Goal: Complete application form

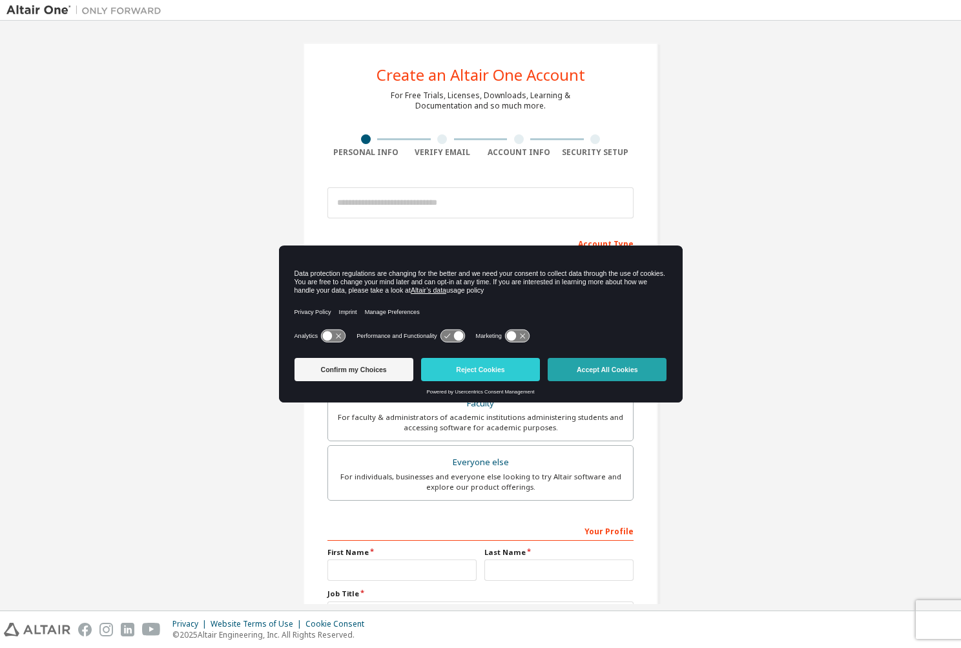
click at [586, 374] on button "Accept All Cookies" at bounding box center [607, 369] width 119 height 23
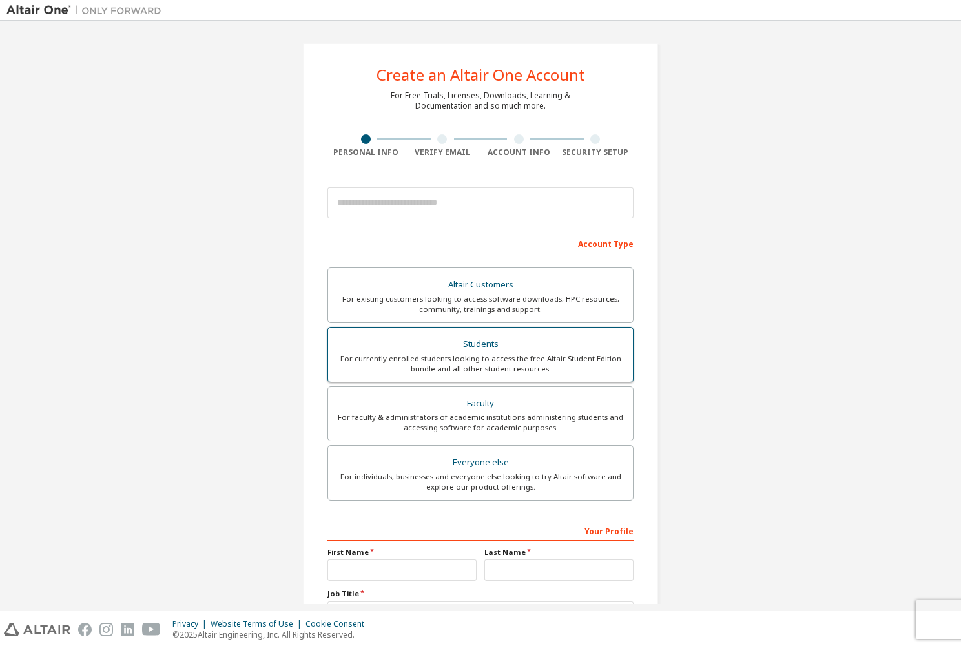
click at [536, 366] on div "For currently enrolled students looking to access the free Altair Student Editi…" at bounding box center [480, 363] width 289 height 21
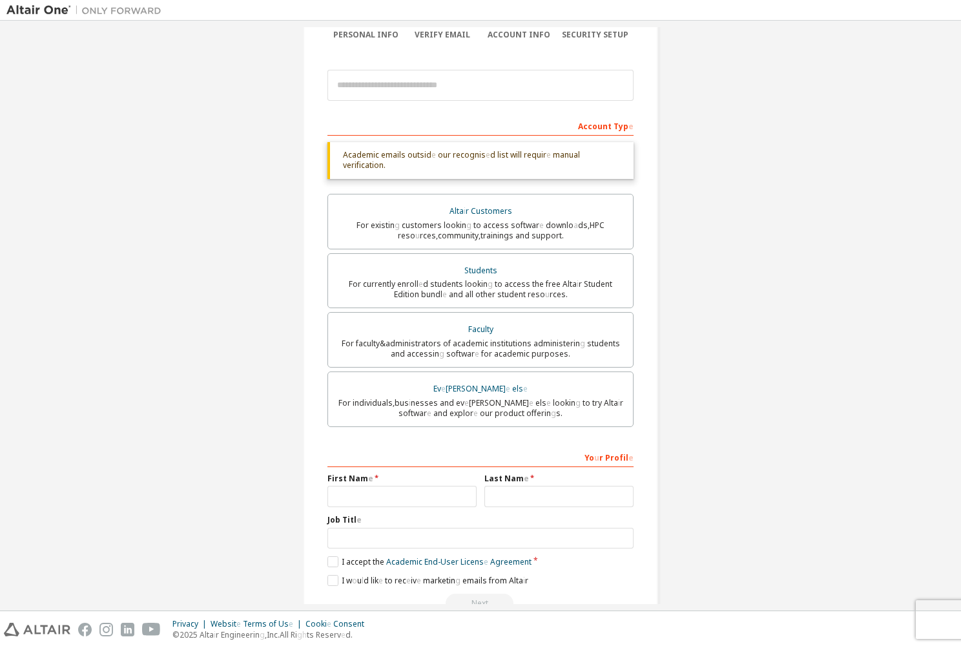
scroll to position [147, 0]
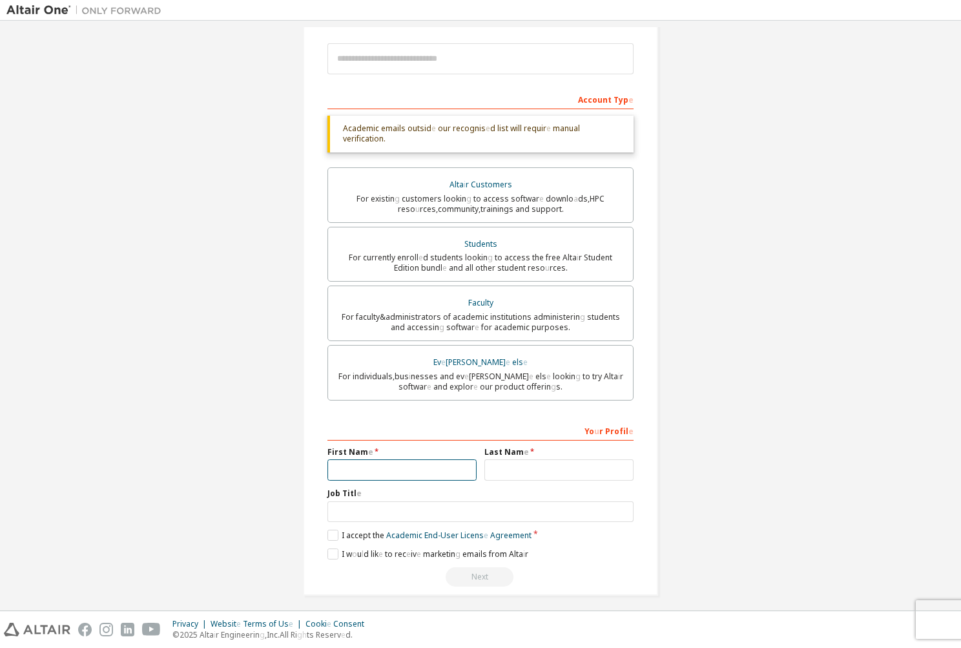
click at [438, 462] on input "text" at bounding box center [401, 469] width 149 height 21
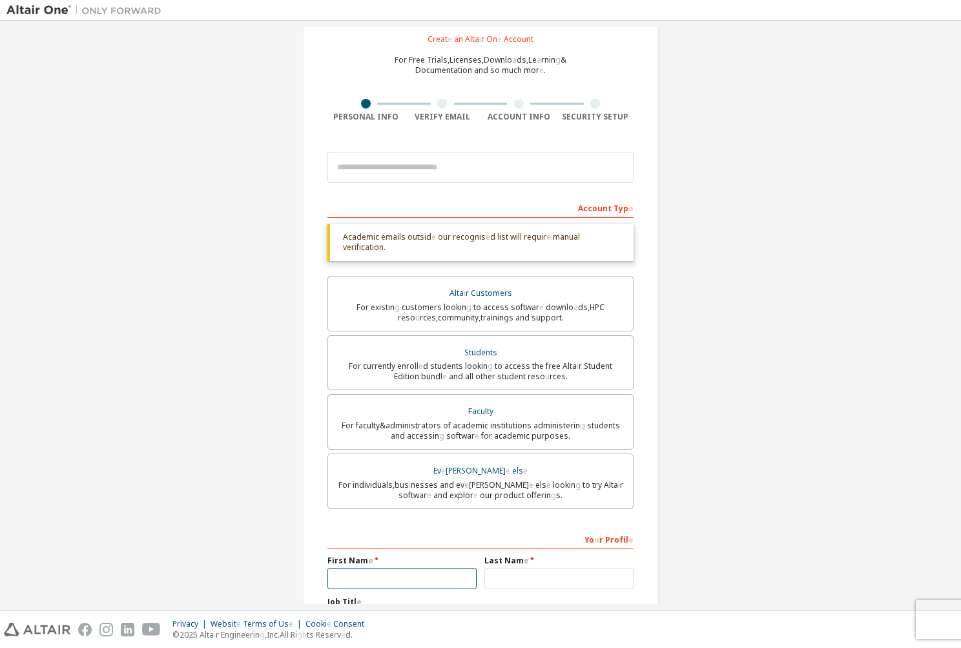
scroll to position [3, 0]
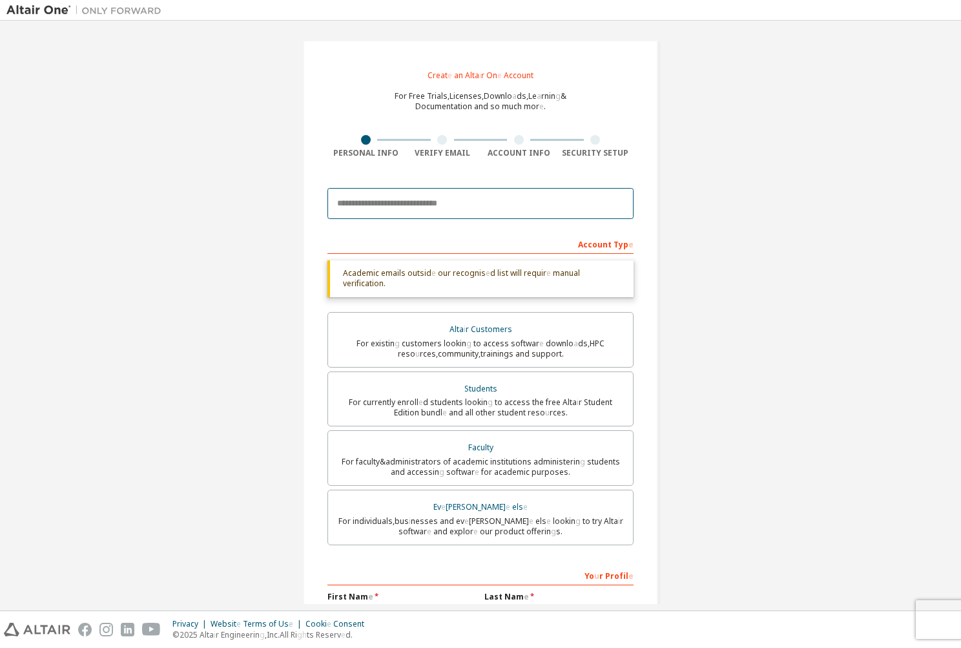
click at [468, 197] on input "email" at bounding box center [480, 203] width 306 height 31
click at [534, 198] on input "email" at bounding box center [480, 203] width 306 height 31
type input "**********"
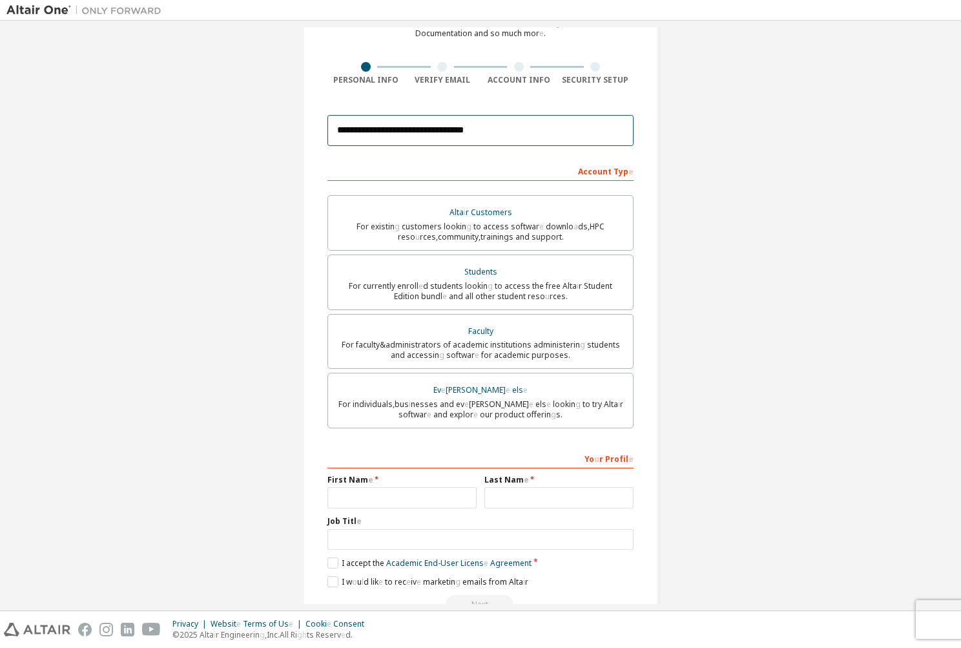
scroll to position [85, 0]
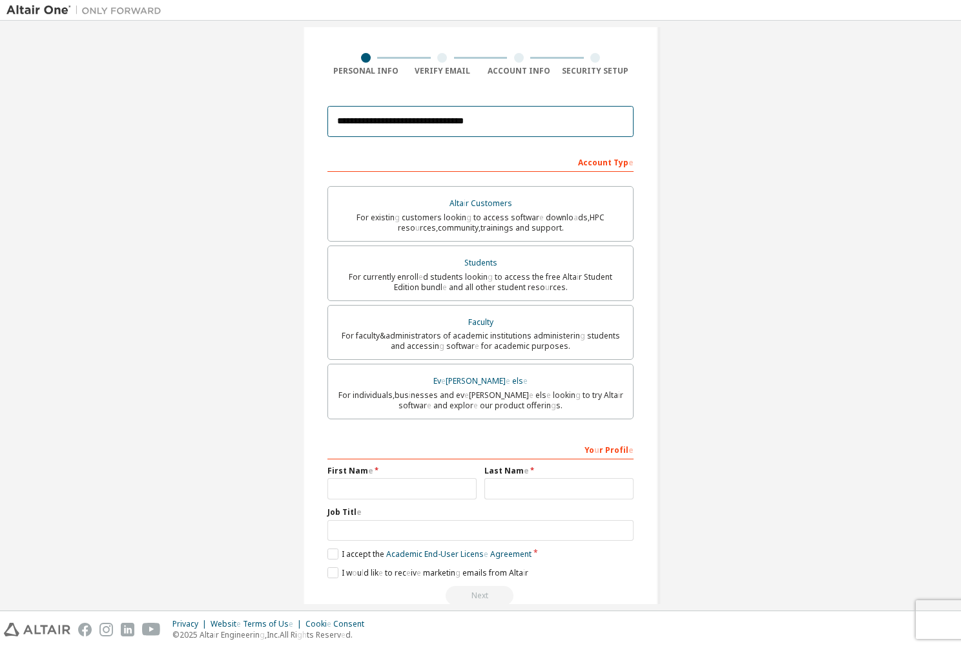
click at [509, 123] on input "**********" at bounding box center [480, 121] width 306 height 31
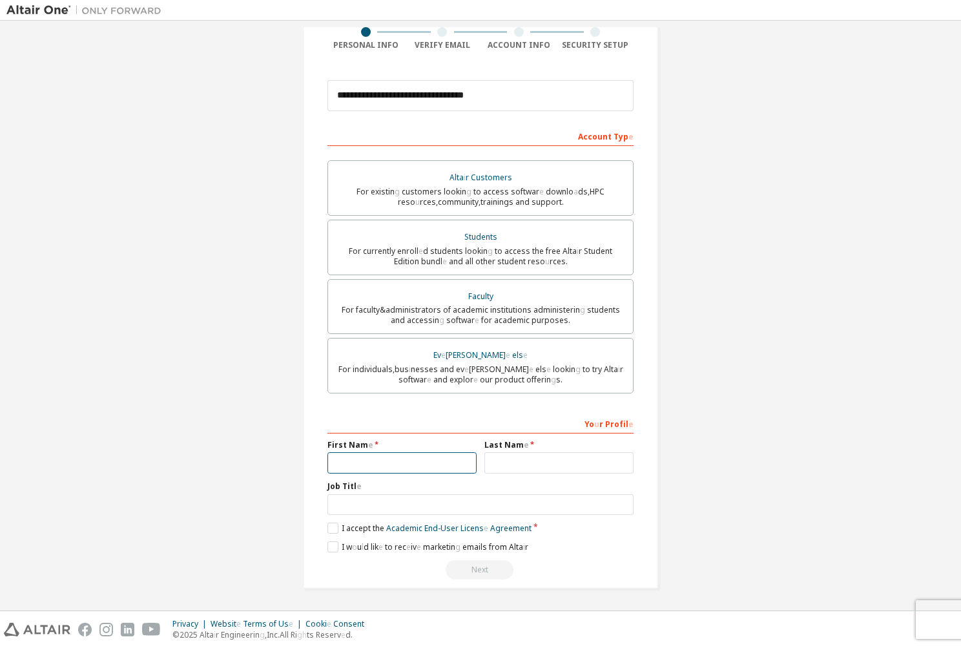
click at [430, 455] on input "text" at bounding box center [401, 462] width 149 height 21
type input "*****"
click at [557, 468] on input "text" at bounding box center [558, 462] width 149 height 21
type input "**"
click at [333, 525] on label "I accept the Academic End- User Licens e Agreement" at bounding box center [429, 528] width 204 height 11
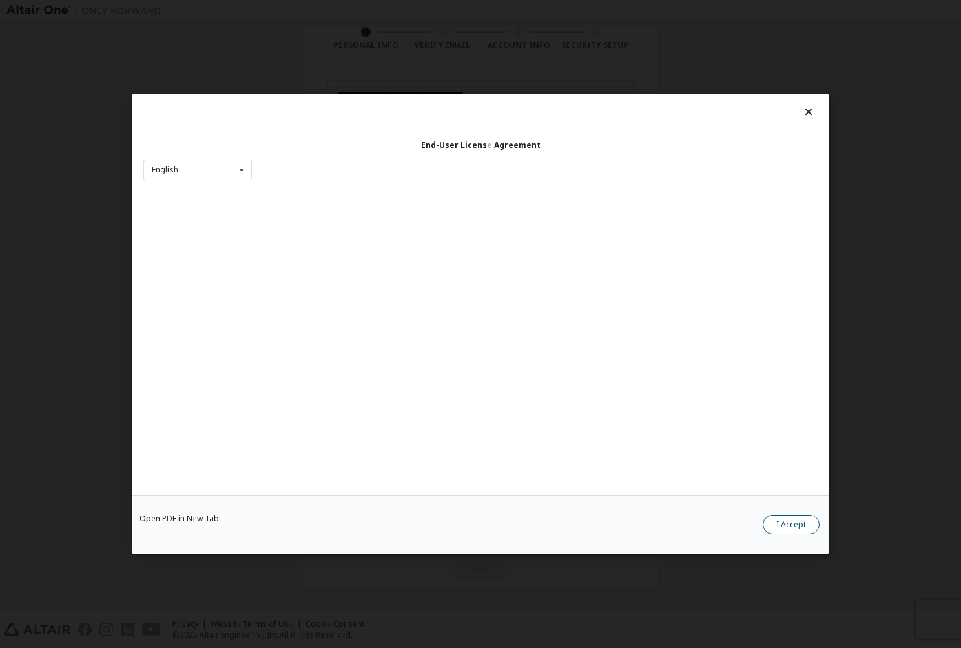
click at [796, 512] on div "Open PDF in N e w Tab I Accept" at bounding box center [481, 524] width 698 height 59
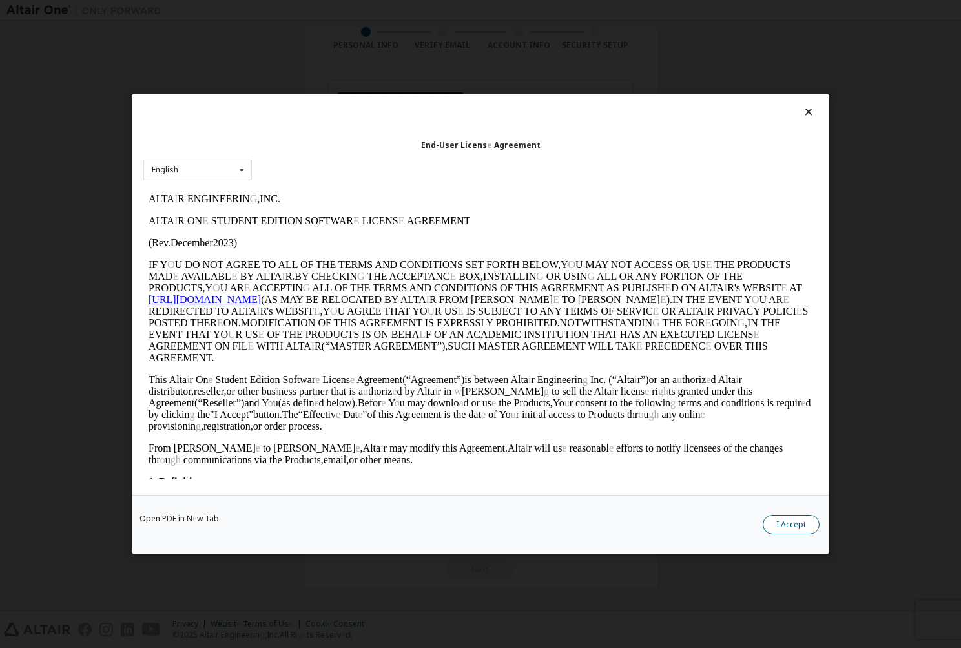
scroll to position [0, 0]
click at [796, 527] on button "I Accept" at bounding box center [791, 524] width 57 height 19
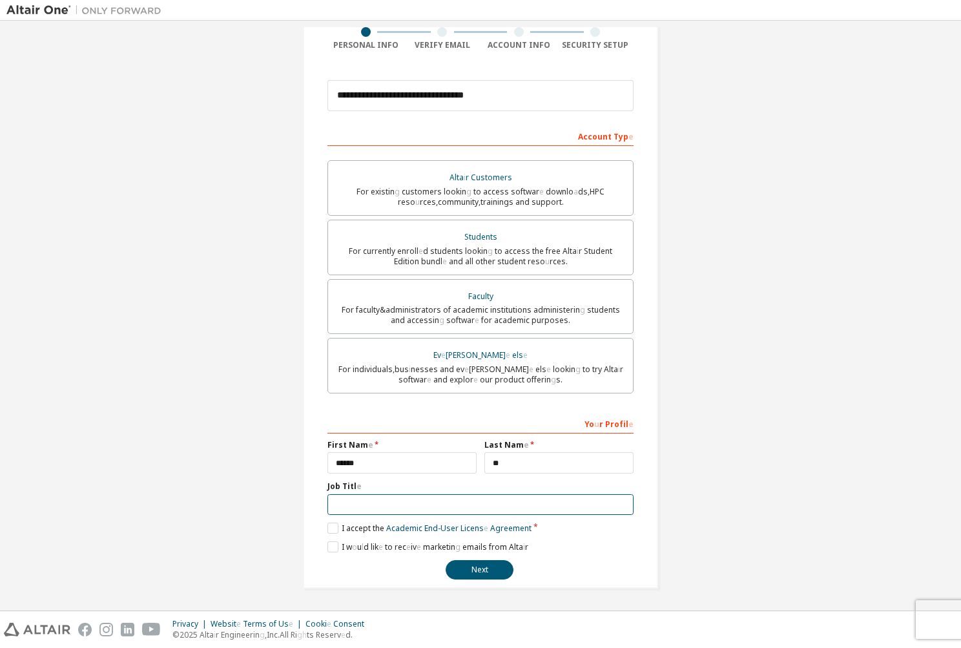
click at [353, 505] on input "text" at bounding box center [480, 504] width 306 height 21
click at [470, 576] on button "Next" at bounding box center [480, 569] width 68 height 19
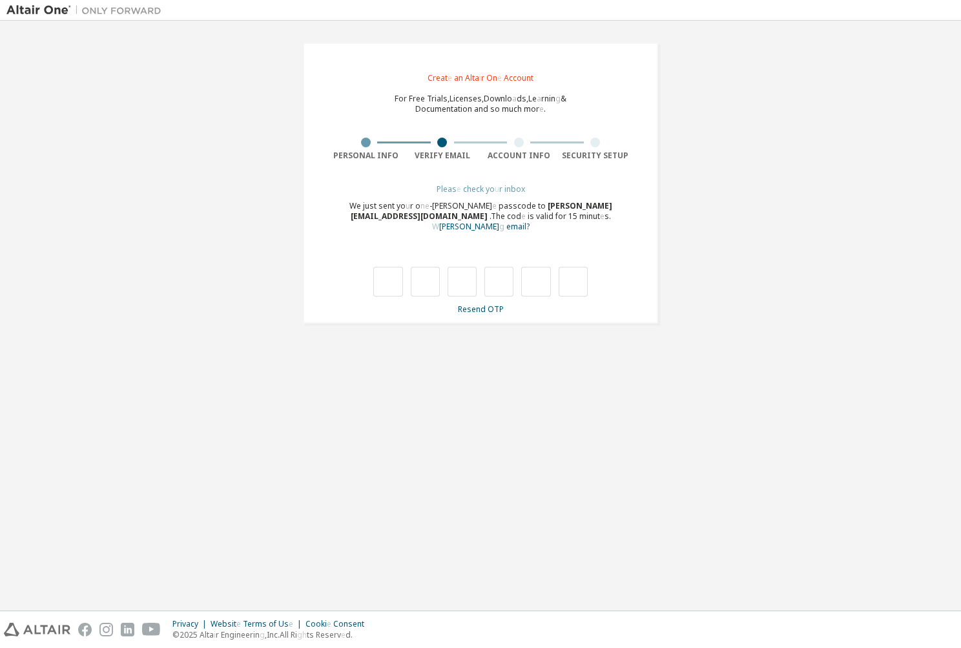
type input "*"
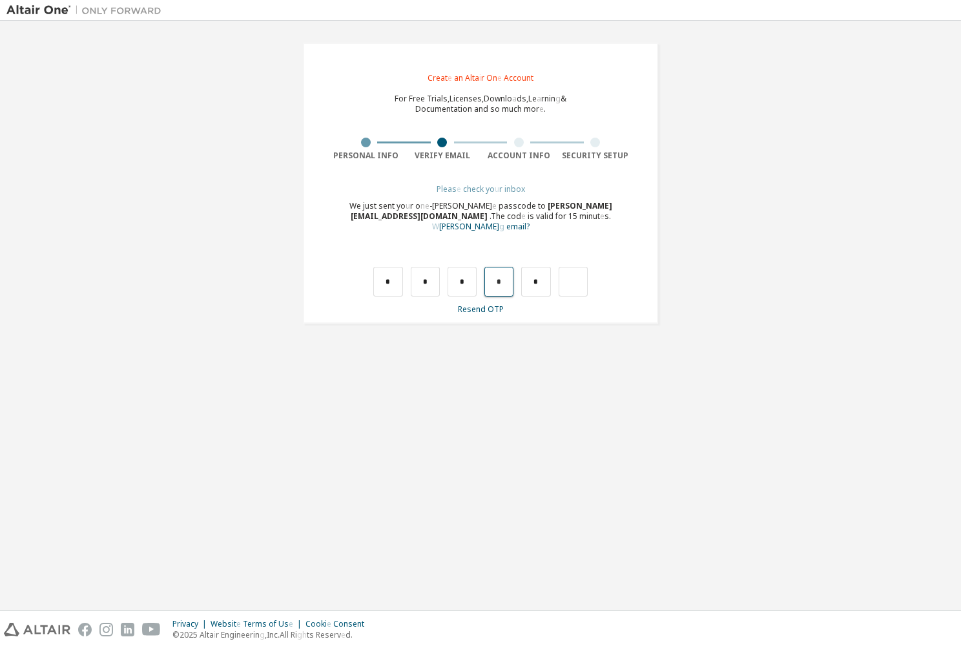
click at [486, 280] on input "*" at bounding box center [498, 282] width 29 height 30
click at [500, 284] on input "text" at bounding box center [498, 282] width 29 height 30
type input "*"
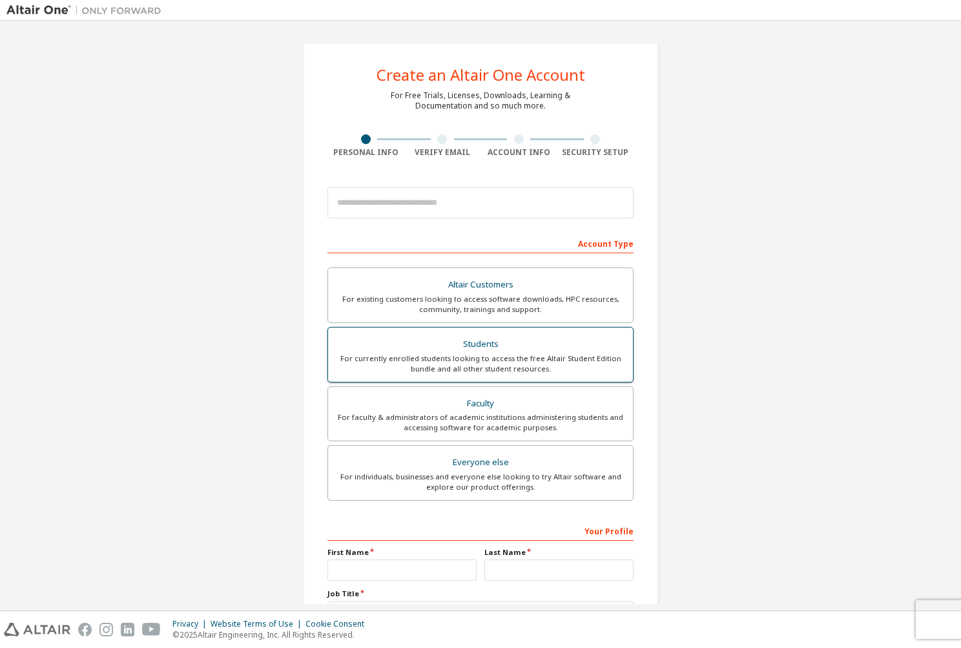
click at [548, 346] on div "Students" at bounding box center [480, 344] width 289 height 18
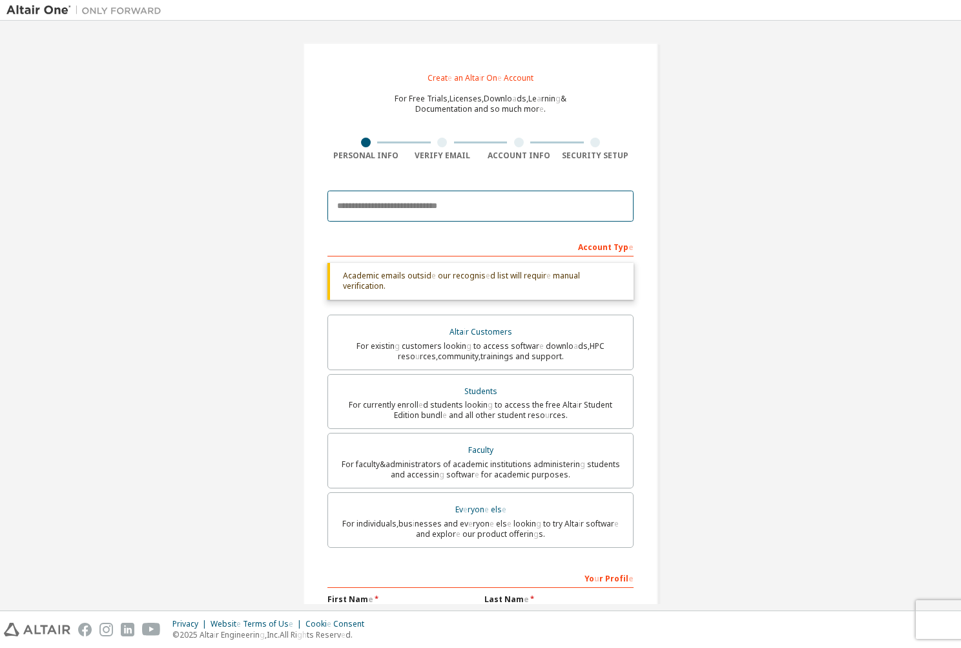
click at [421, 203] on input "email" at bounding box center [480, 206] width 306 height 31
type input "**********"
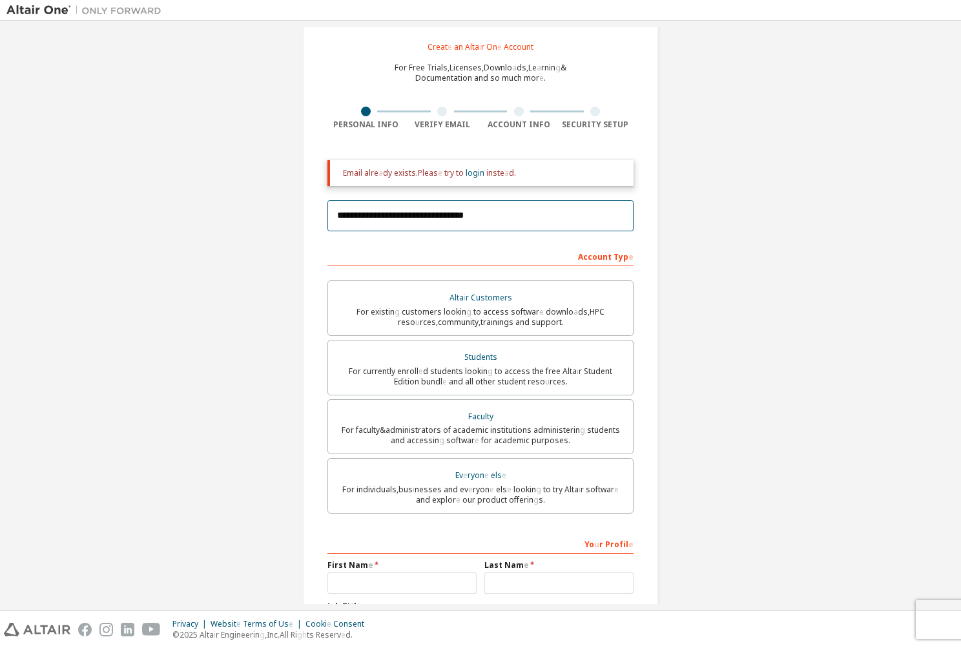
scroll to position [154, 0]
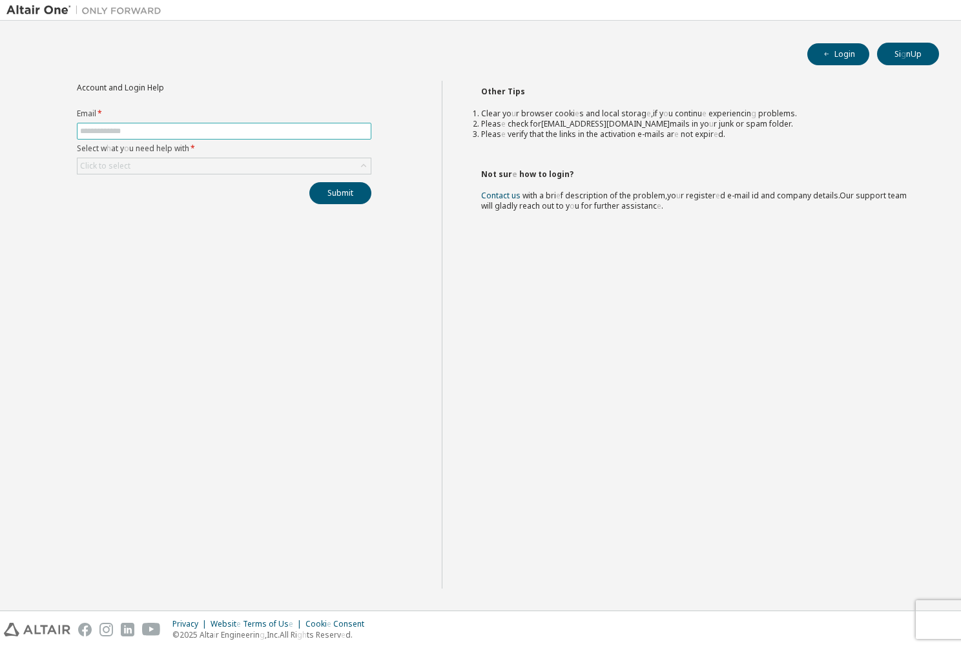
click at [249, 131] on input "text" at bounding box center [224, 131] width 288 height 10
type input "**********"
click at [195, 163] on div "Click to select" at bounding box center [224, 166] width 293 height 16
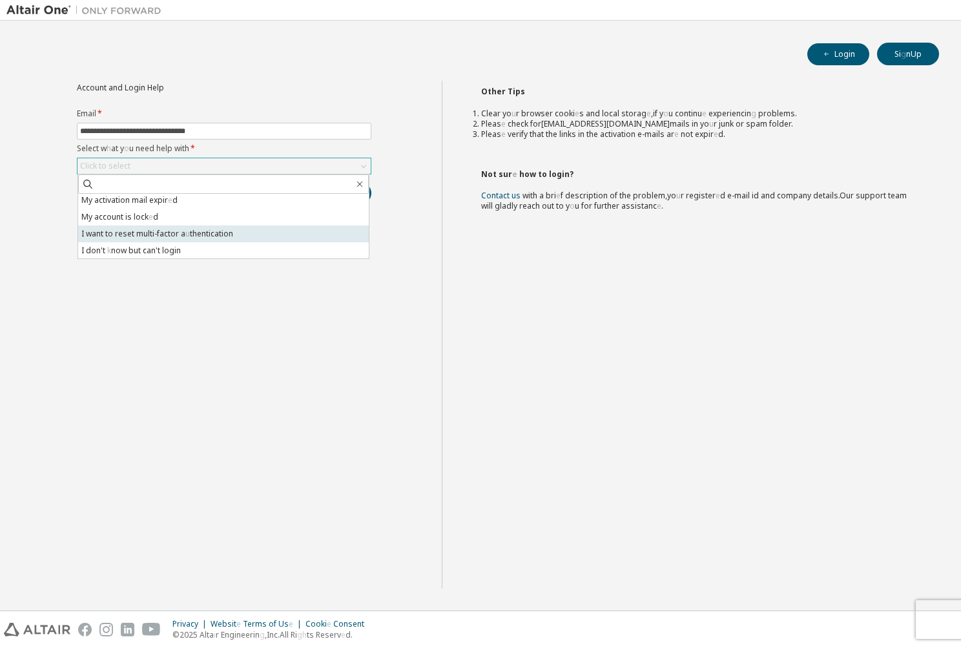
scroll to position [36, 0]
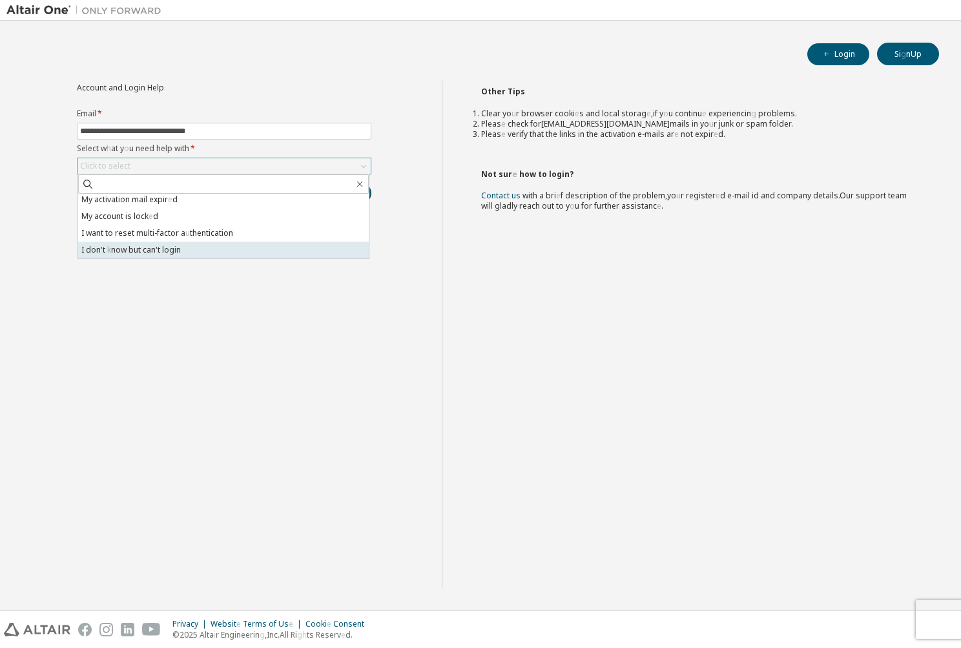
click at [177, 246] on readpronunciation-word "login" at bounding box center [171, 249] width 19 height 11
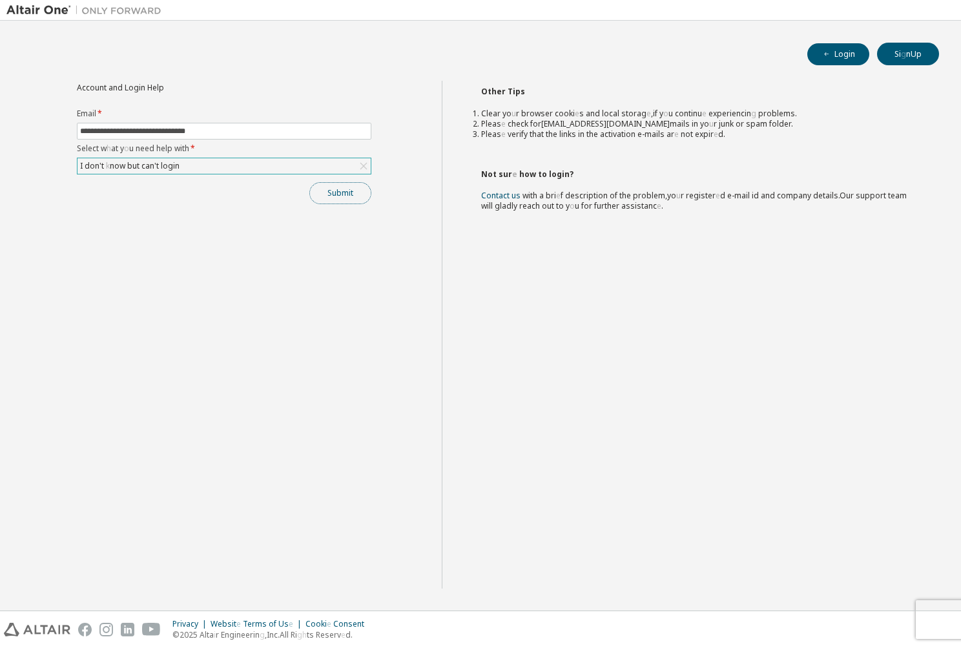
click at [354, 201] on button "Submit" at bounding box center [340, 193] width 62 height 22
